Goal: Transaction & Acquisition: Book appointment/travel/reservation

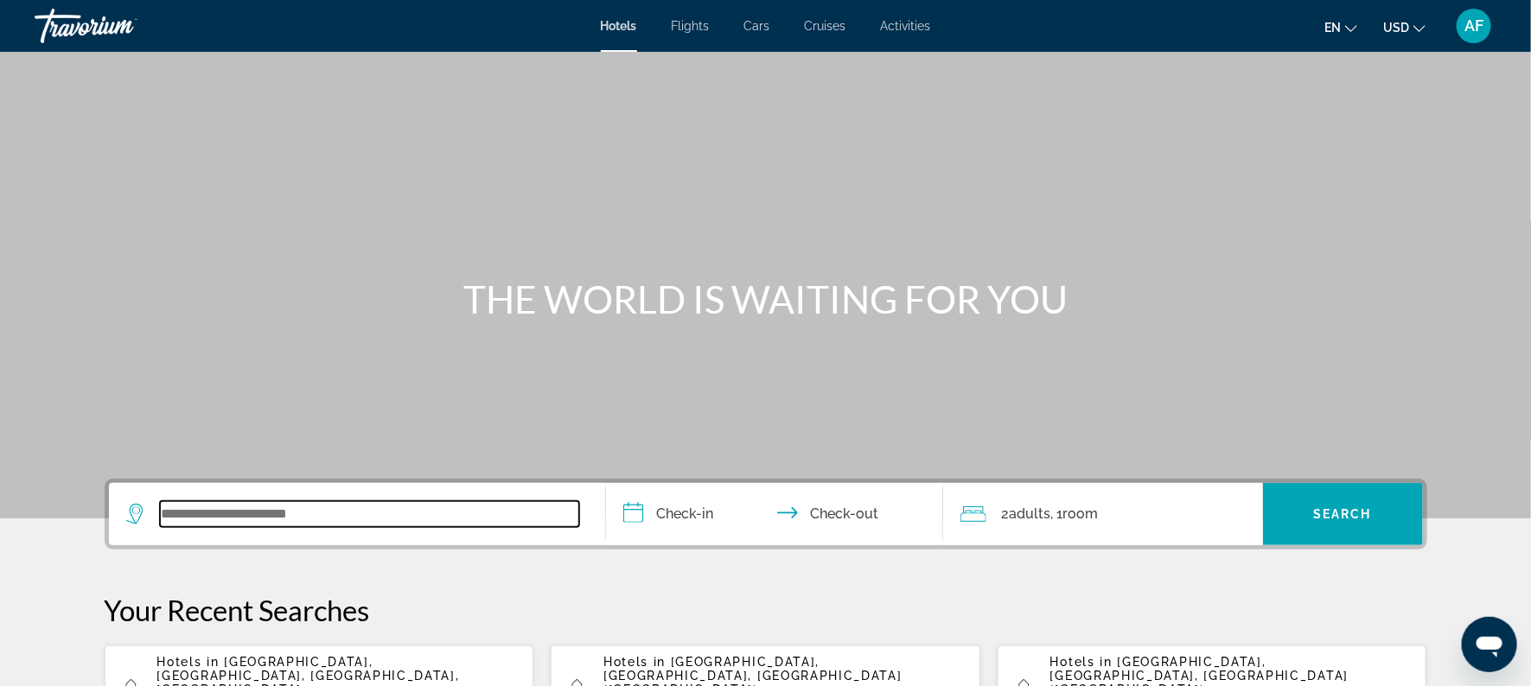
click at [277, 518] on input "Search widget" at bounding box center [369, 514] width 419 height 26
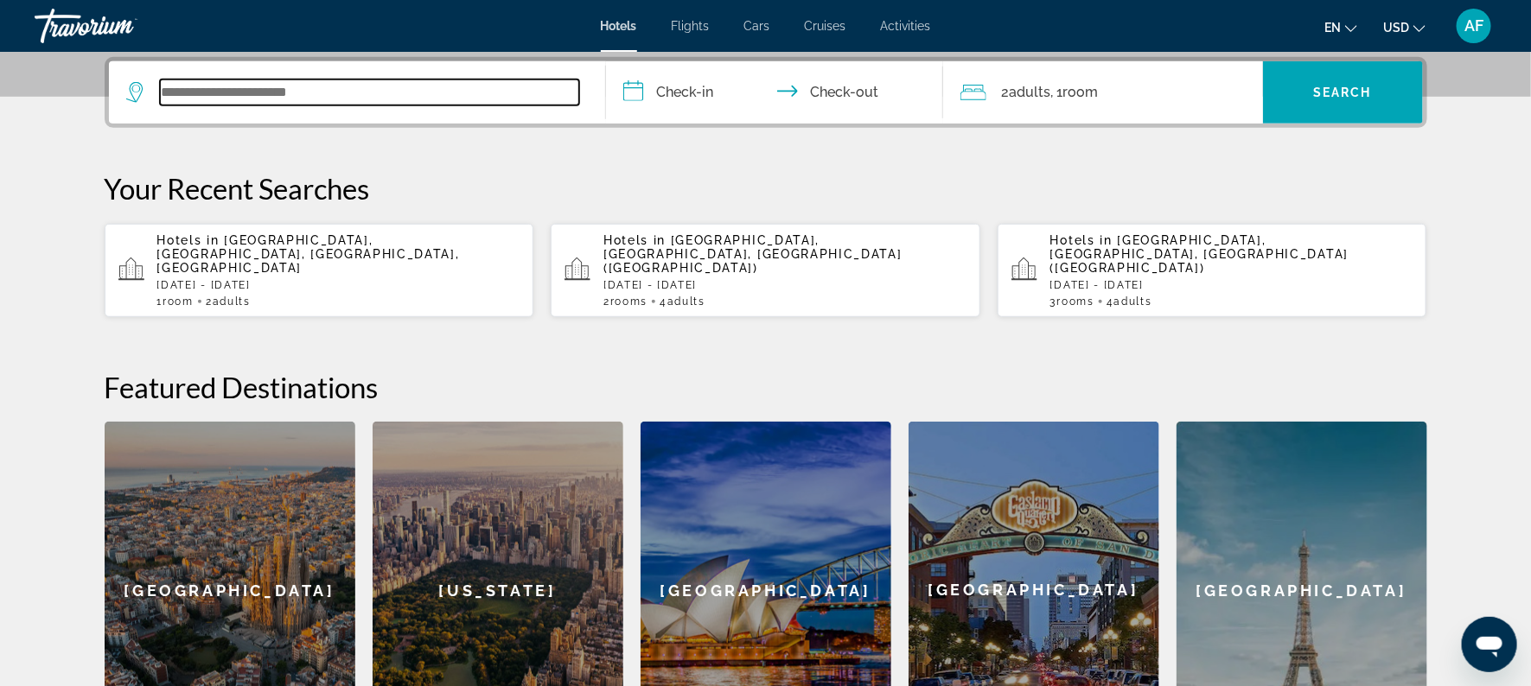
scroll to position [423, 0]
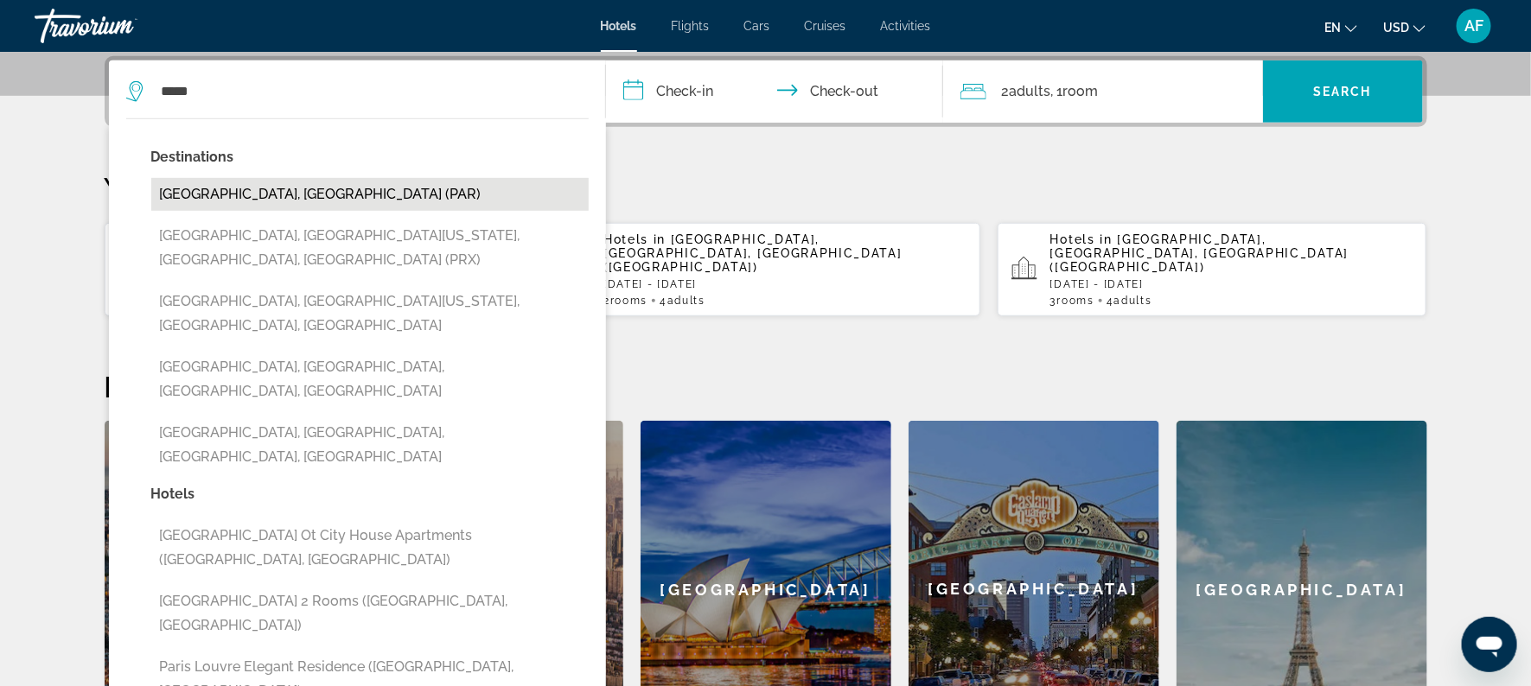
click at [191, 187] on button "[GEOGRAPHIC_DATA], [GEOGRAPHIC_DATA] (PAR)" at bounding box center [369, 194] width 437 height 33
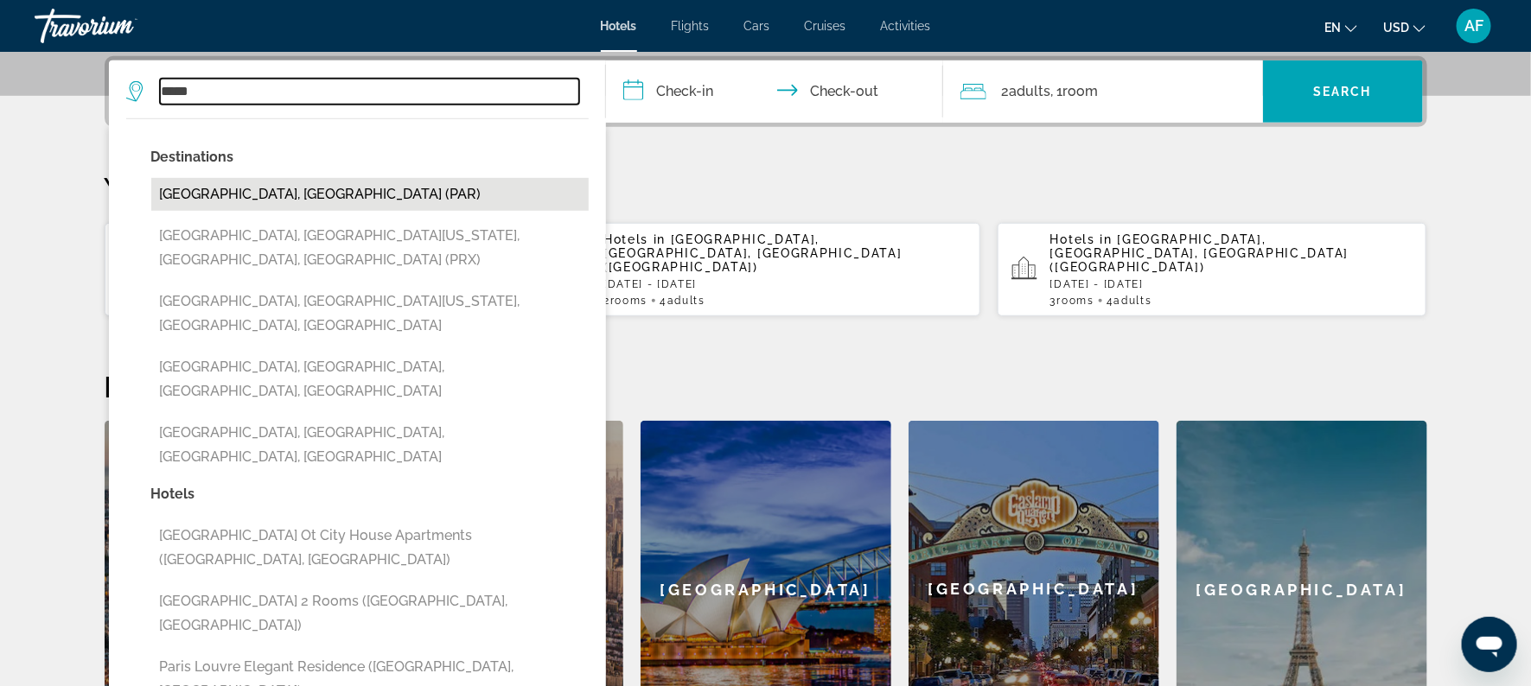
type input "**********"
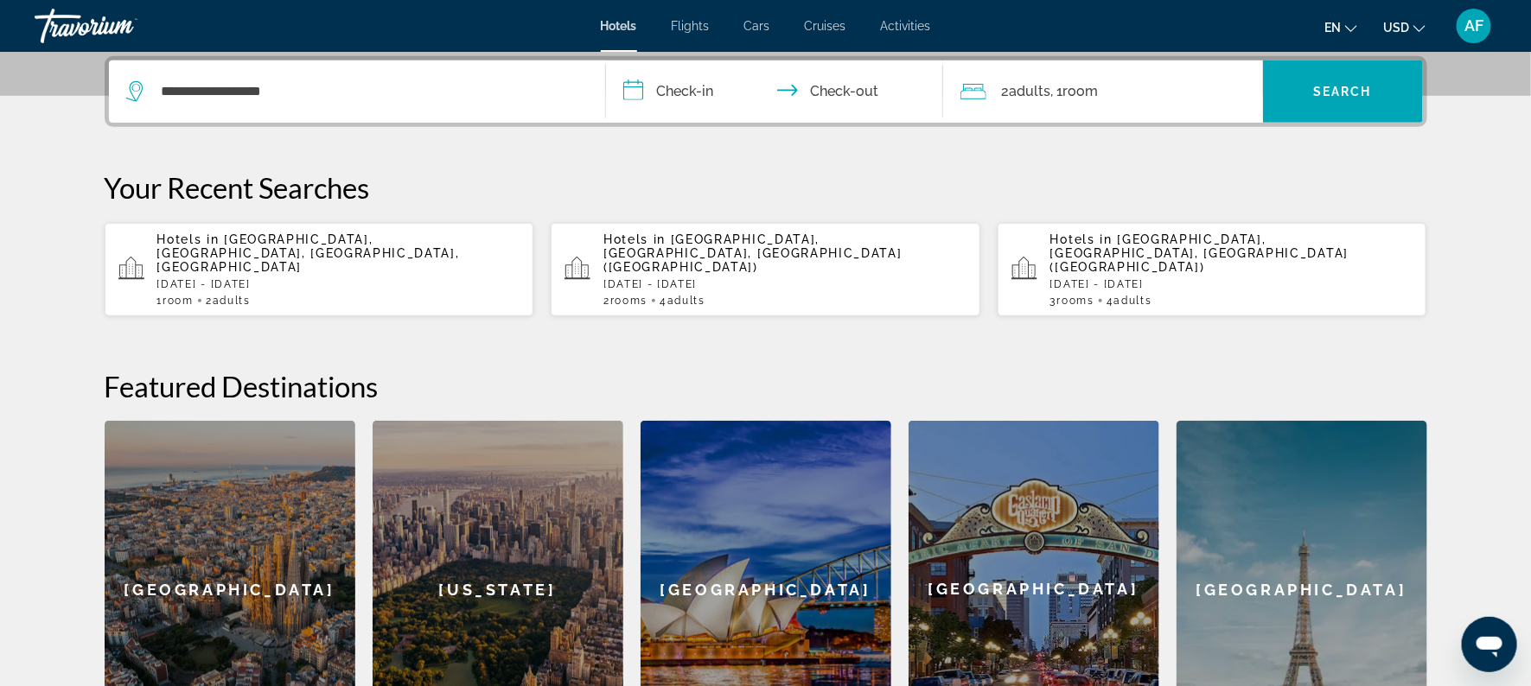
click at [681, 103] on input "**********" at bounding box center [778, 93] width 344 height 67
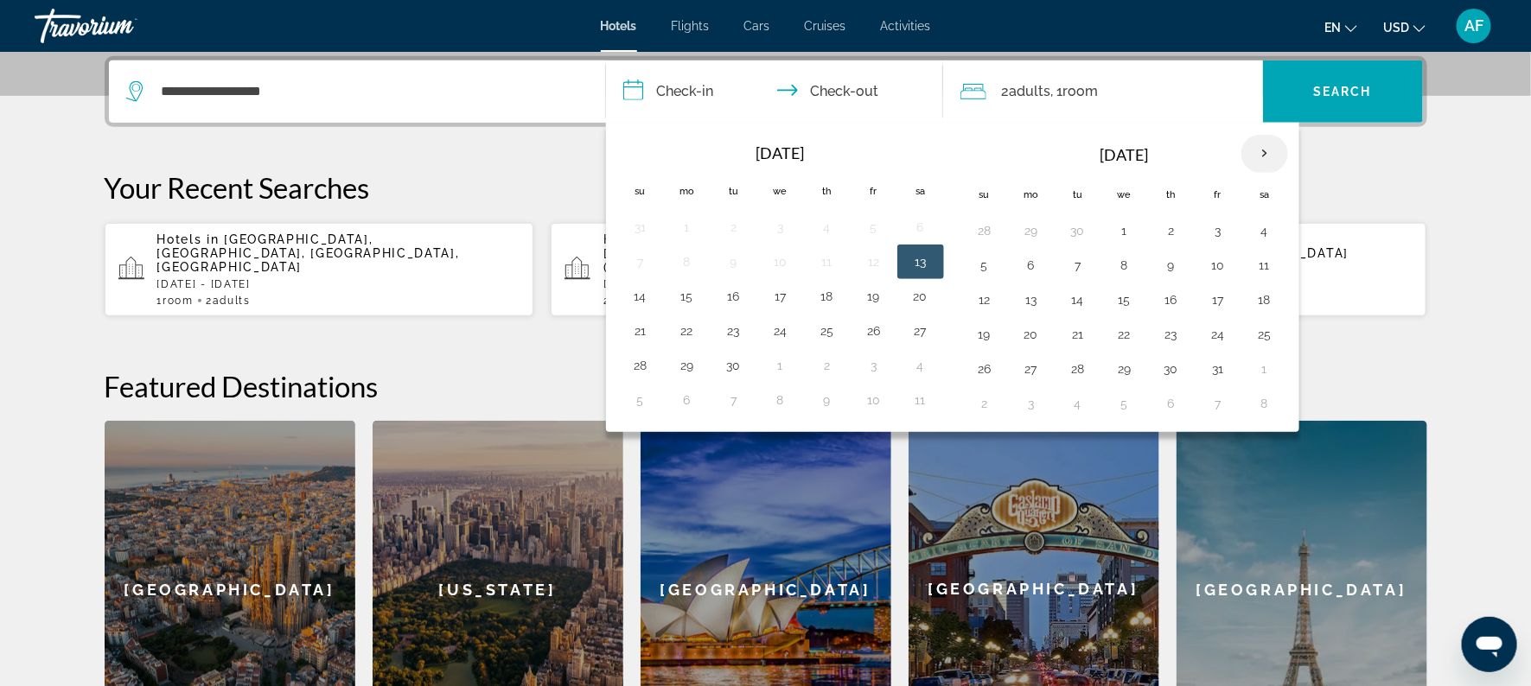
click at [1253, 143] on th "Next month" at bounding box center [1264, 154] width 47 height 38
click at [1124, 366] on button "28" at bounding box center [1125, 369] width 28 height 24
click at [1275, 143] on th "Next month" at bounding box center [1264, 154] width 47 height 38
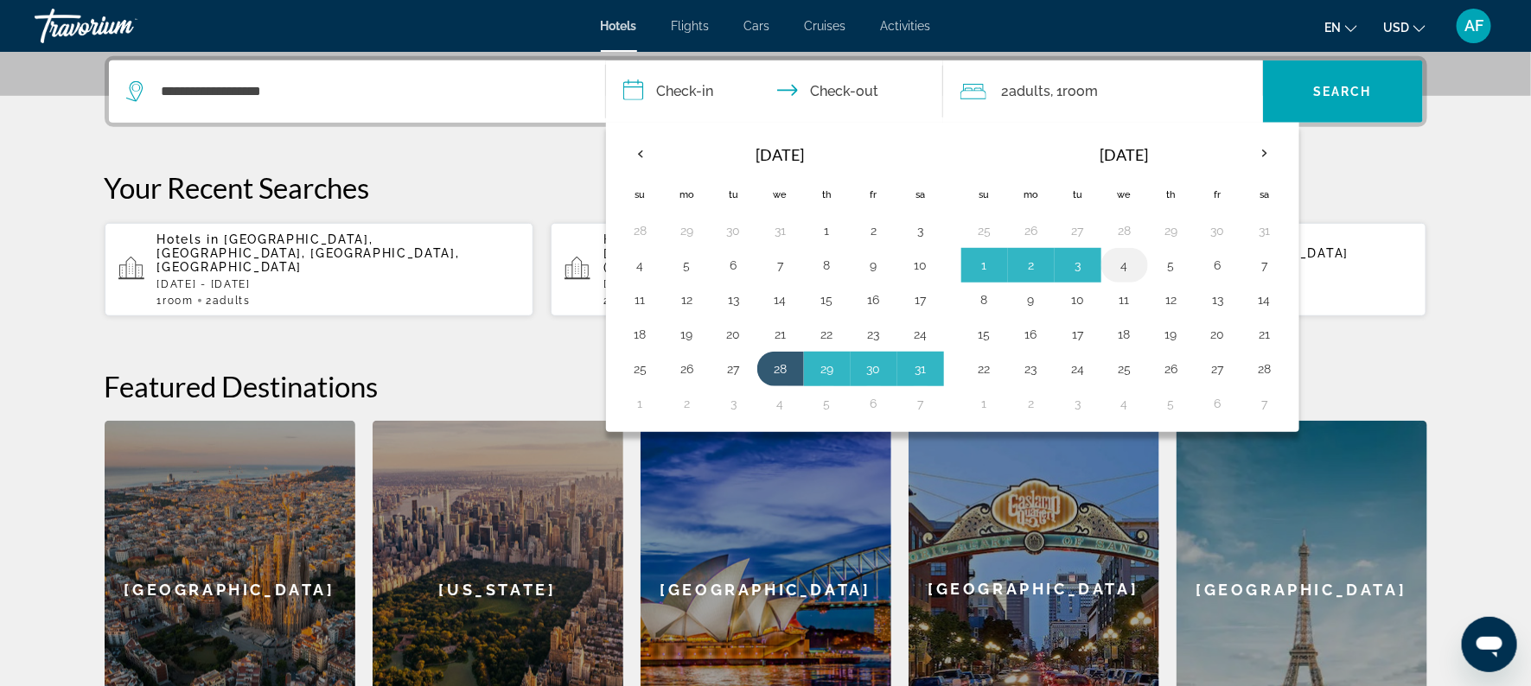
click at [1122, 260] on button "4" at bounding box center [1125, 265] width 28 height 24
type input "**********"
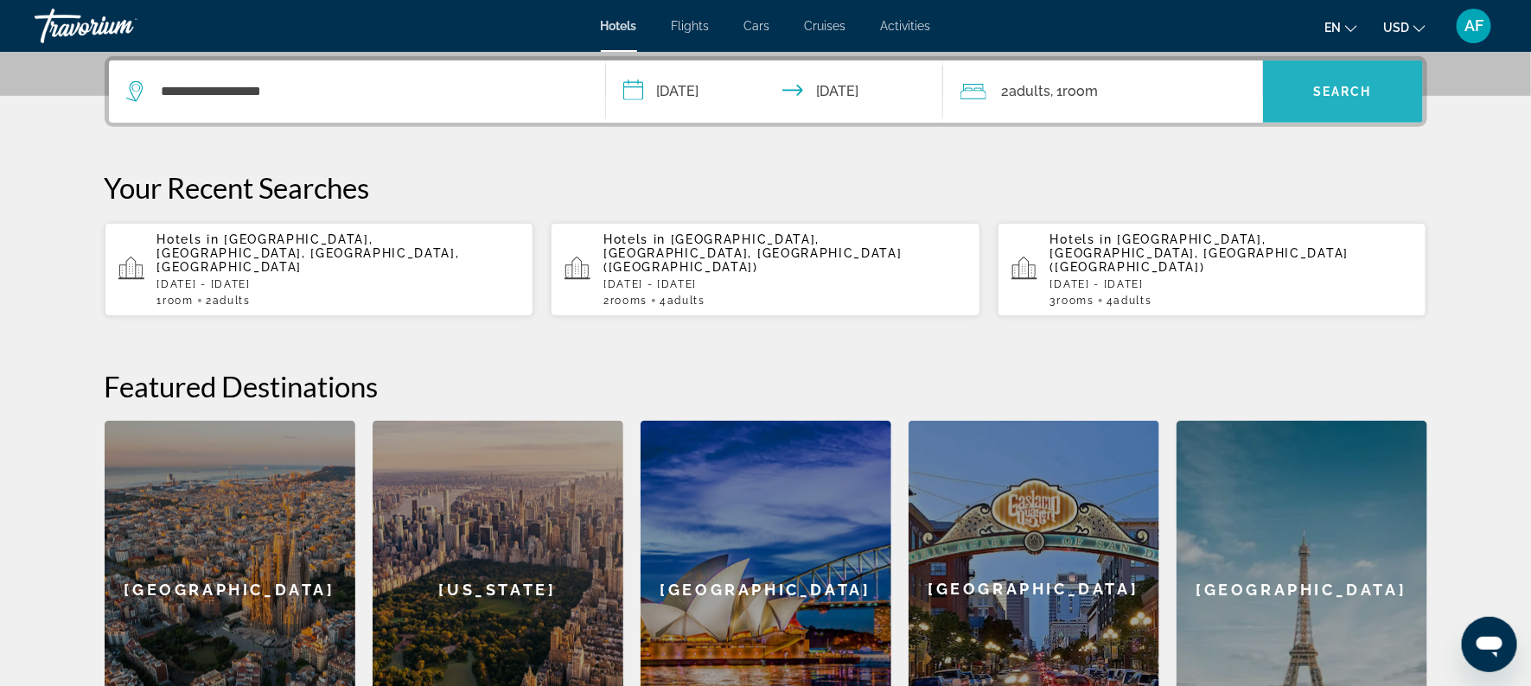
click at [1308, 95] on span "Search widget" at bounding box center [1343, 91] width 160 height 41
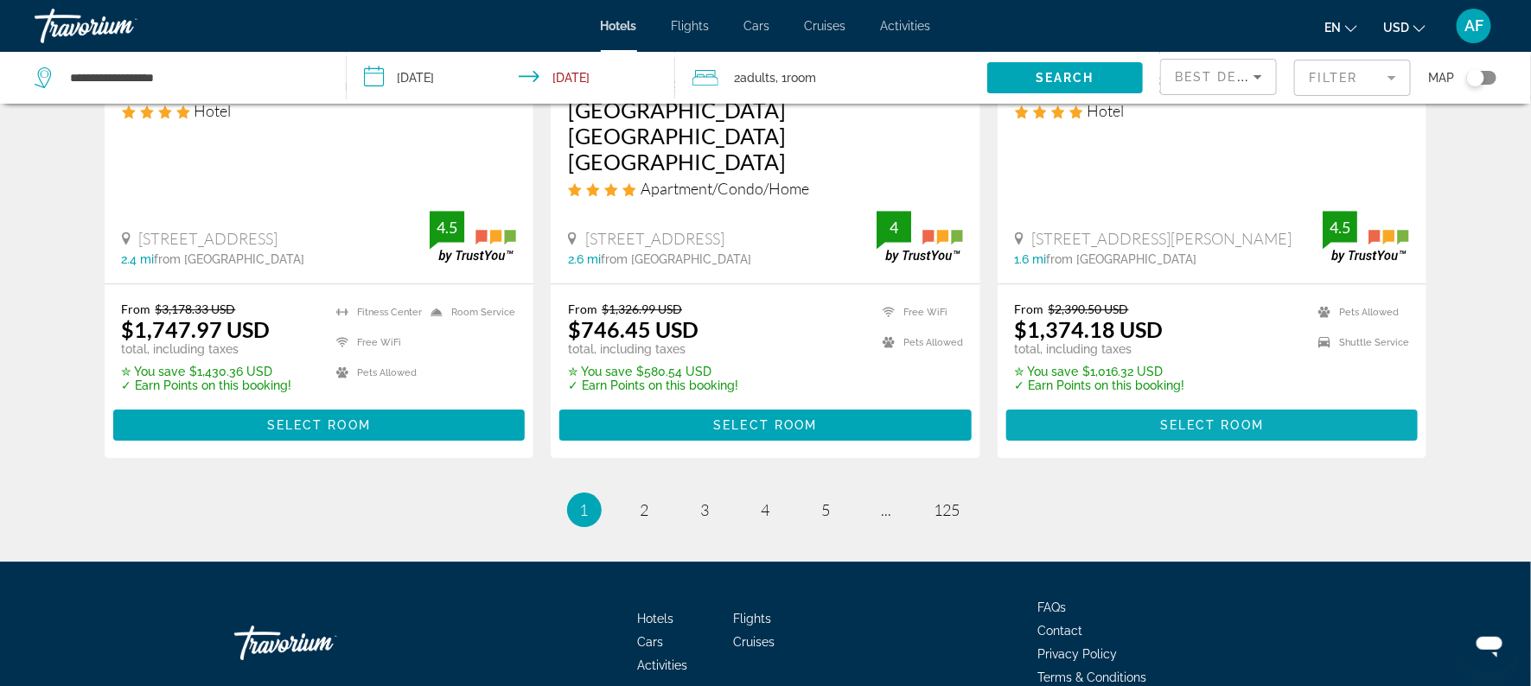
scroll to position [2338, 0]
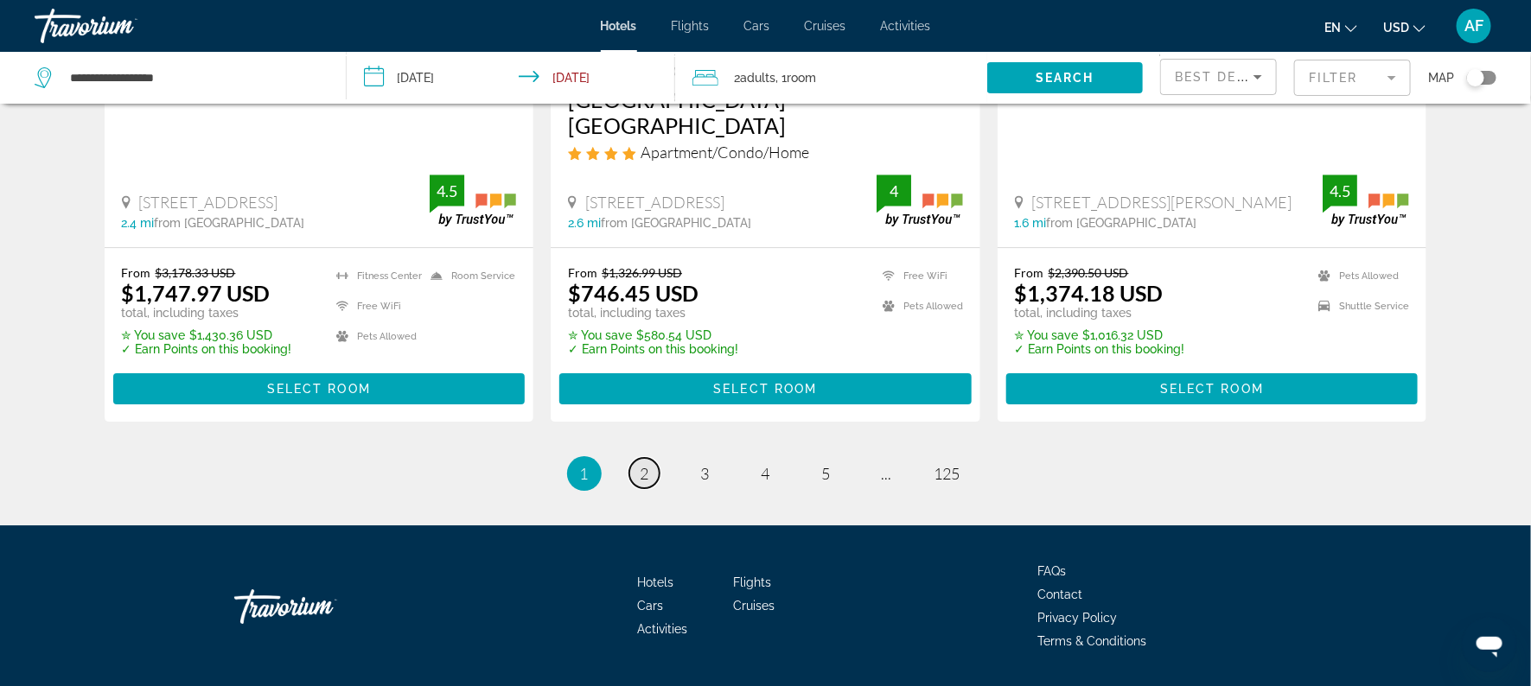
click at [646, 464] on span "2" at bounding box center [644, 473] width 9 height 19
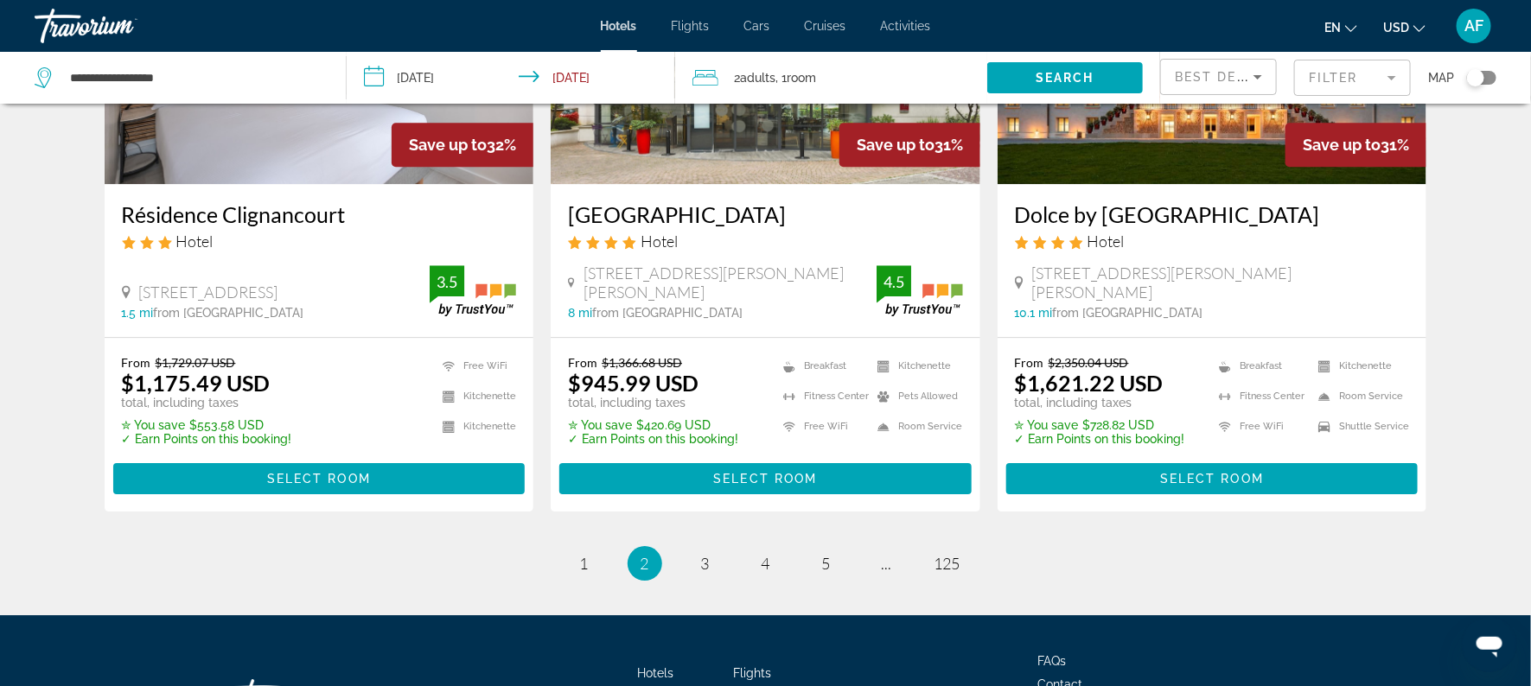
scroll to position [2222, 0]
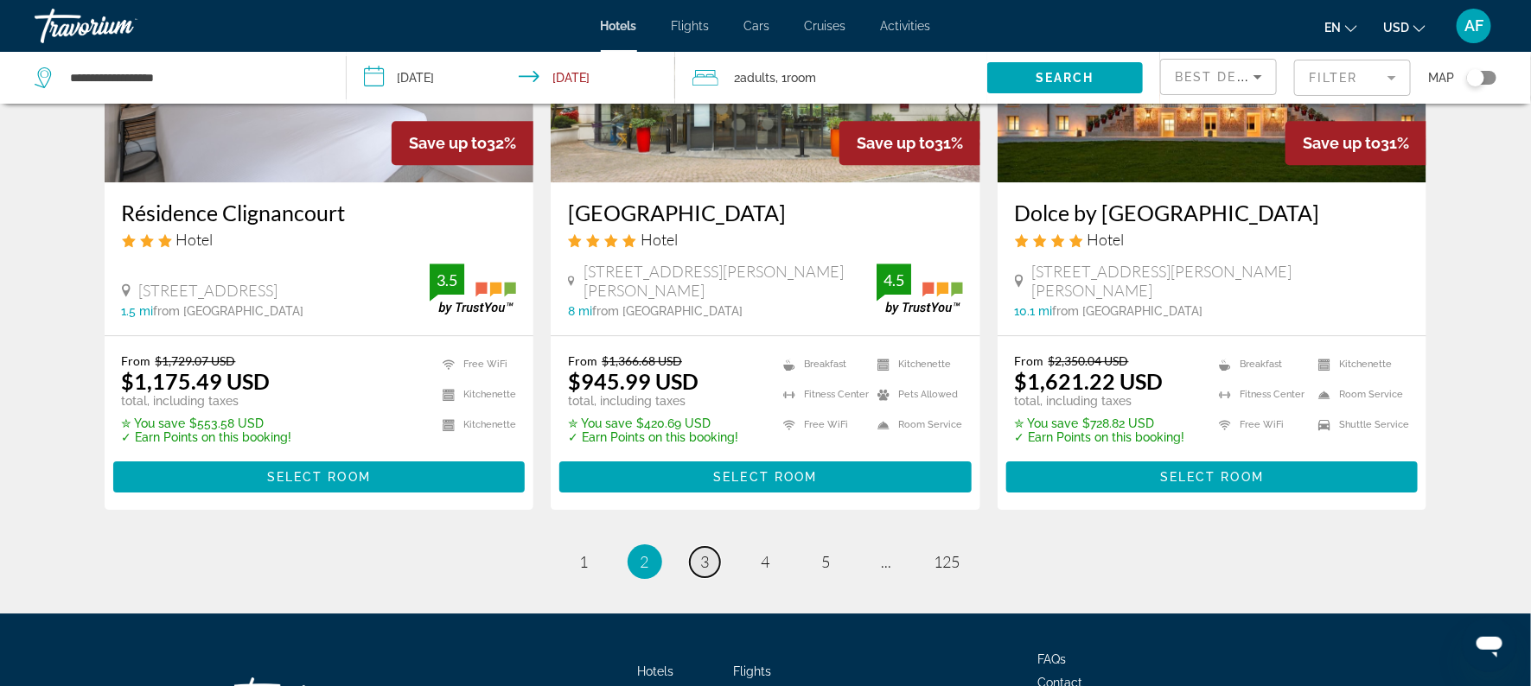
click at [705, 552] on span "3" at bounding box center [705, 561] width 9 height 19
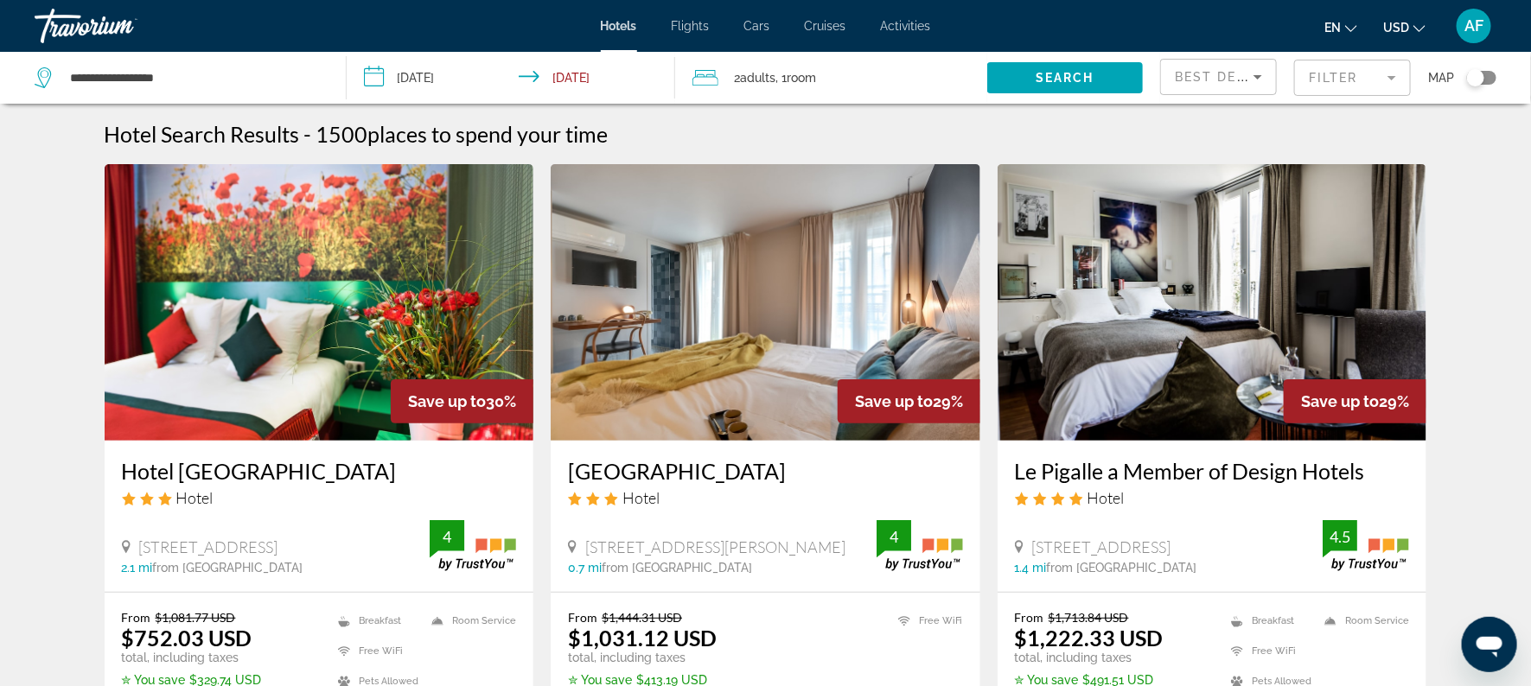
click at [353, 463] on h3 "Hotel [GEOGRAPHIC_DATA]" at bounding box center [319, 471] width 395 height 26
